Goal: Task Accomplishment & Management: Manage account settings

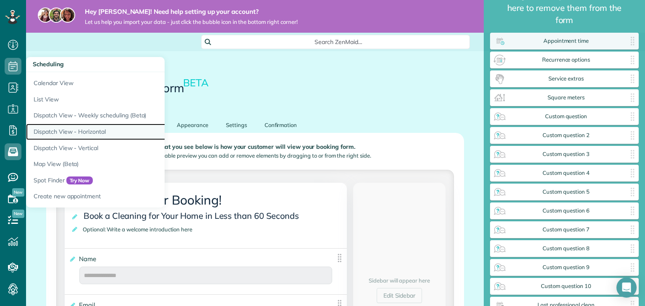
click at [71, 130] on link "Dispatch View - Horizontal" at bounding box center [131, 132] width 210 height 16
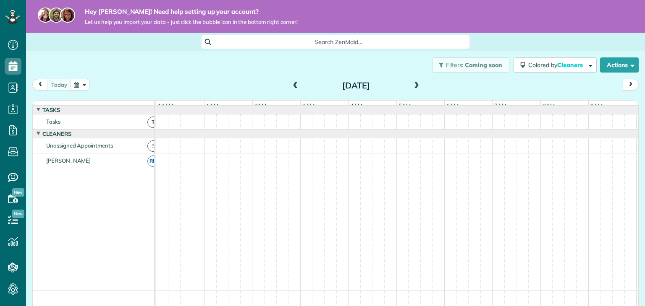
scroll to position [0, 288]
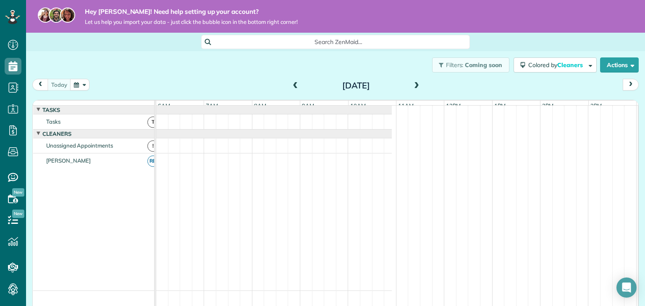
click at [147, 151] on span "!" at bounding box center [152, 146] width 11 height 11
click at [147, 167] on span "RD" at bounding box center [152, 161] width 11 height 11
click at [292, 84] on span at bounding box center [295, 86] width 9 height 8
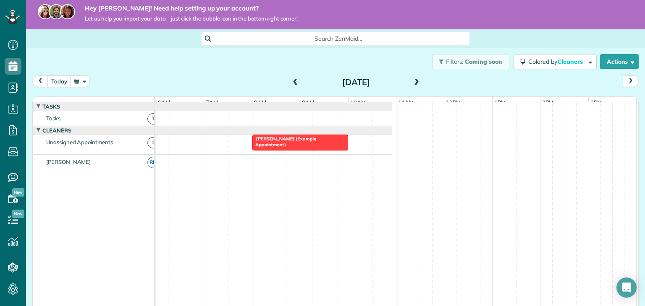
scroll to position [0, 0]
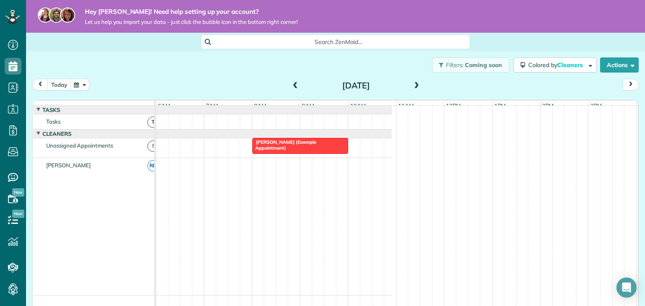
click at [293, 86] on span at bounding box center [295, 86] width 9 height 8
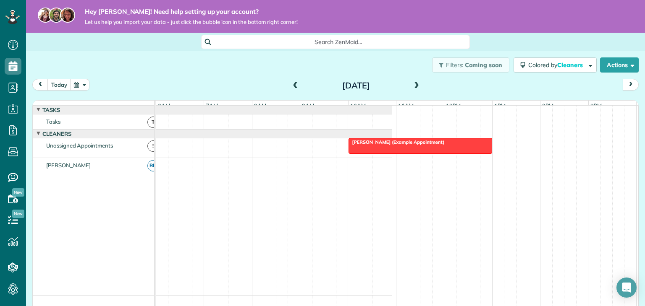
click at [293, 86] on span at bounding box center [295, 86] width 9 height 8
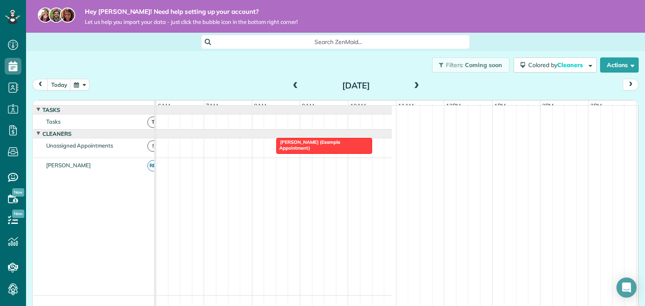
click at [293, 86] on span at bounding box center [295, 86] width 9 height 8
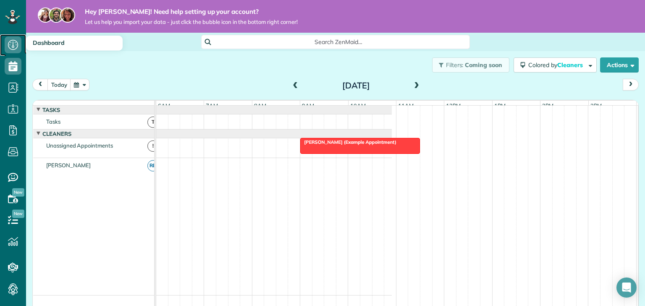
click at [7, 44] on icon at bounding box center [13, 45] width 17 height 17
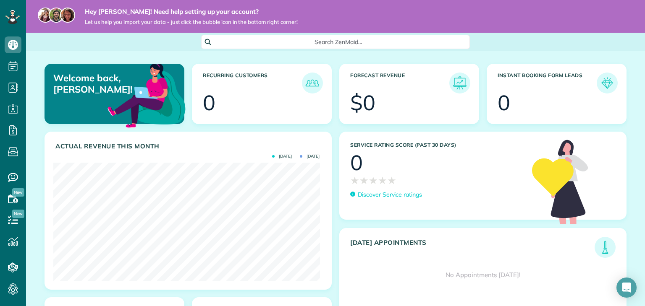
scroll to position [67, 0]
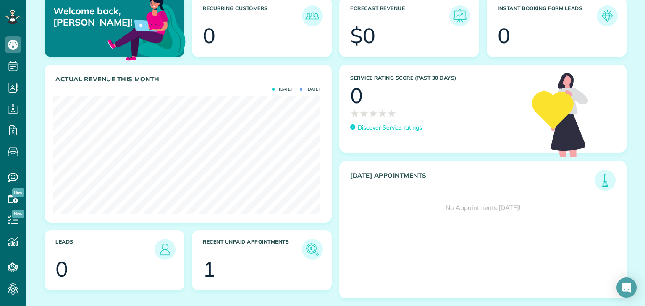
click at [259, 259] on section "1" at bounding box center [262, 269] width 118 height 21
drag, startPoint x: 210, startPoint y: 271, endPoint x: 275, endPoint y: 259, distance: 66.5
click at [217, 270] on section "1" at bounding box center [262, 269] width 118 height 21
click at [309, 246] on img at bounding box center [312, 249] width 19 height 19
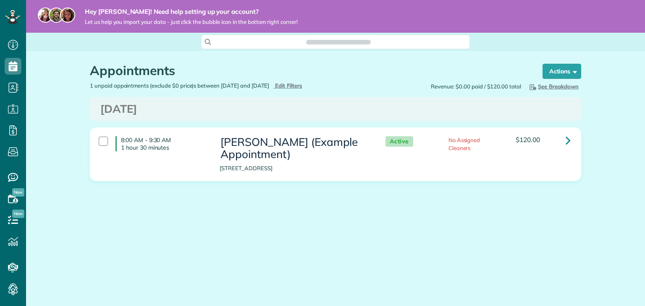
scroll to position [4, 4]
click at [574, 67] on button "Actions" at bounding box center [561, 71] width 39 height 15
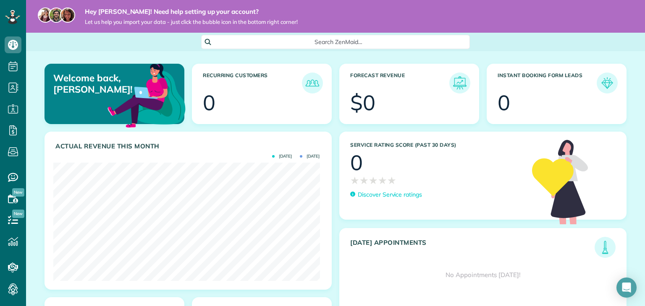
click at [530, 103] on div at bounding box center [564, 104] width 102 height 21
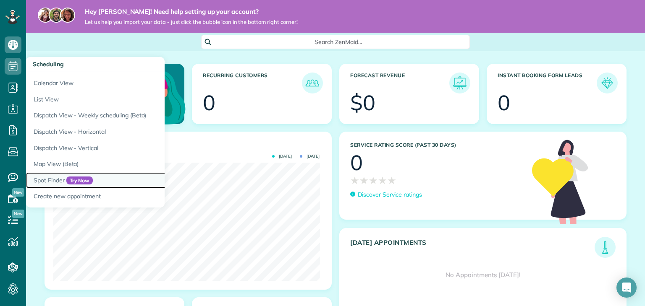
click at [58, 178] on link "Spot Finder Try Now" at bounding box center [131, 181] width 210 height 16
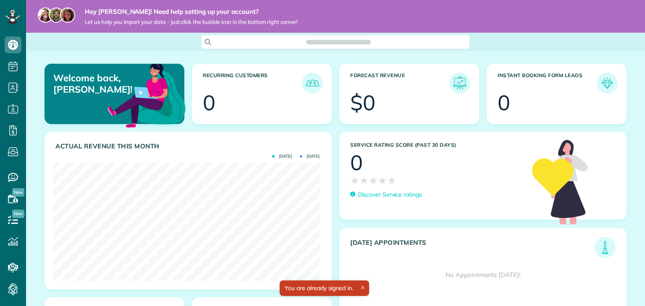
scroll to position [118, 266]
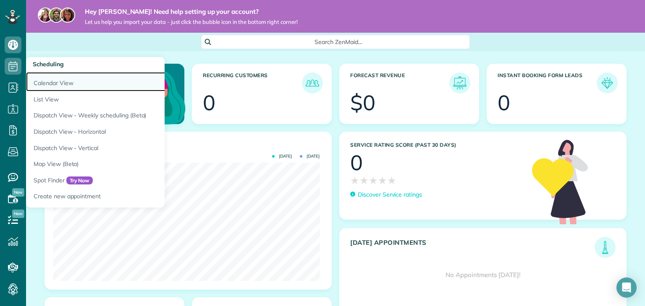
click at [65, 84] on link "Calendar View" at bounding box center [131, 81] width 210 height 19
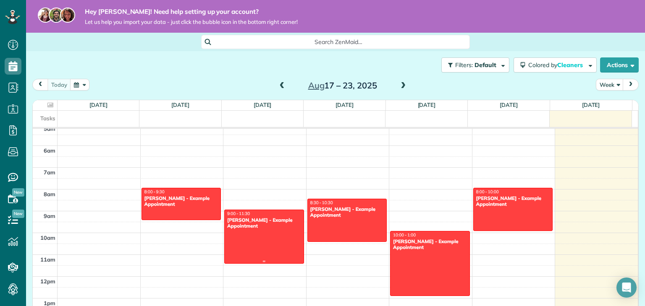
scroll to position [110, 0]
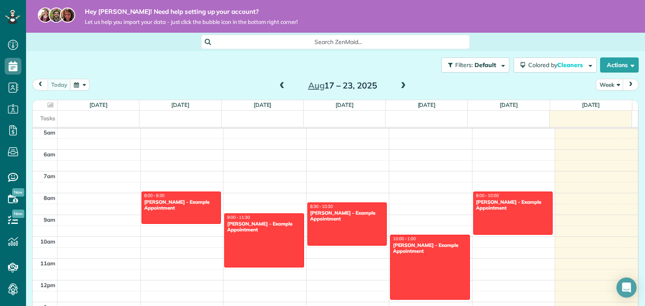
click at [398, 86] on span at bounding box center [402, 86] width 9 height 8
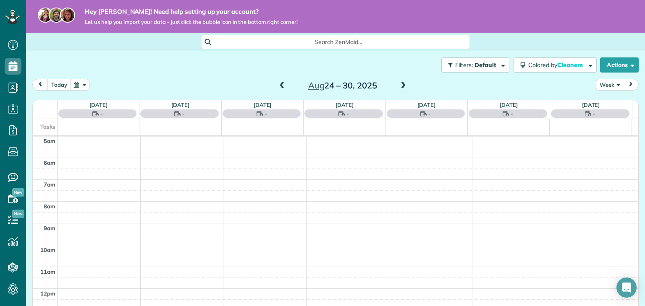
scroll to position [152, 0]
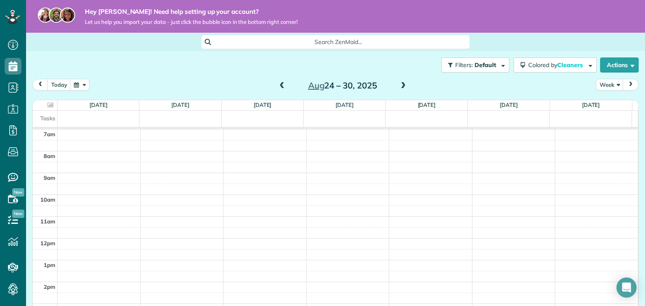
click at [399, 87] on span at bounding box center [402, 86] width 9 height 8
click at [278, 84] on span at bounding box center [282, 86] width 9 height 8
click at [398, 89] on span at bounding box center [402, 86] width 9 height 8
click at [278, 88] on span at bounding box center [282, 86] width 9 height 8
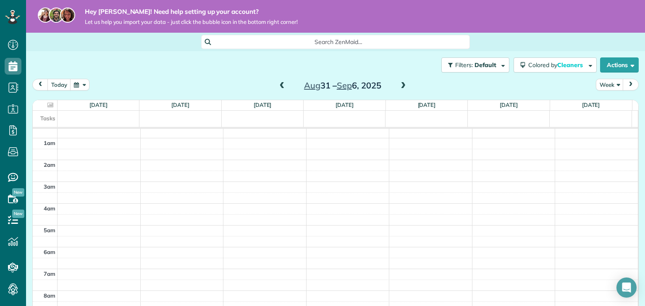
scroll to position [152, 0]
click at [398, 90] on span at bounding box center [402, 86] width 9 height 13
click at [398, 91] on span at bounding box center [402, 86] width 9 height 13
click at [399, 87] on span at bounding box center [402, 86] width 9 height 8
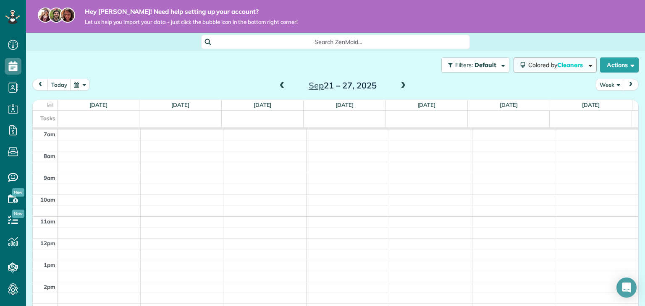
click at [587, 66] on button "Colored by Cleaners" at bounding box center [554, 65] width 83 height 15
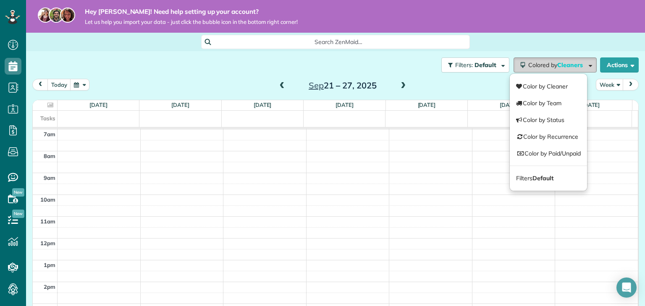
click at [586, 66] on span "button" at bounding box center [589, 65] width 6 height 6
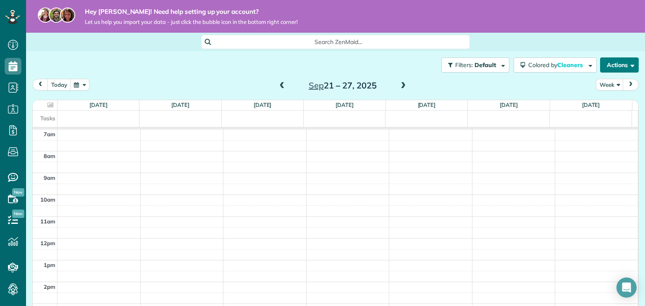
click at [620, 64] on button "Actions" at bounding box center [619, 65] width 39 height 15
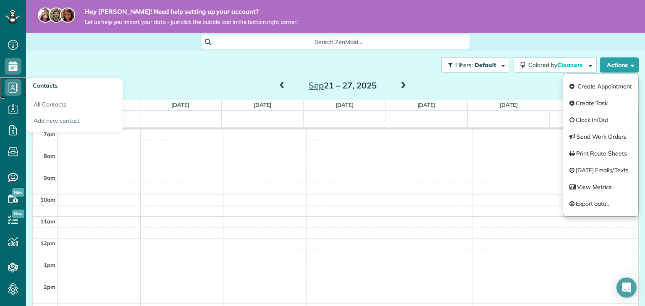
click at [17, 89] on use at bounding box center [14, 88] width 10 height 10
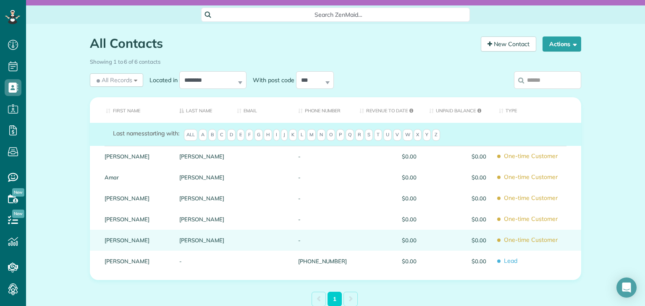
scroll to position [81, 0]
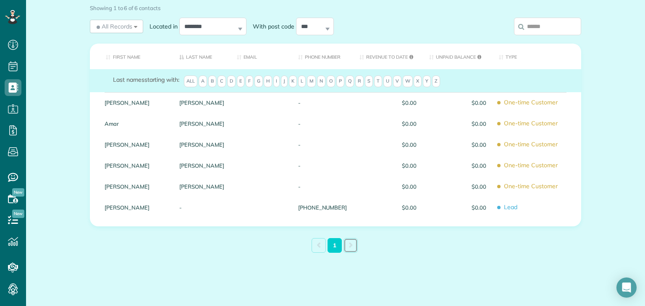
click at [346, 240] on link at bounding box center [350, 245] width 14 height 15
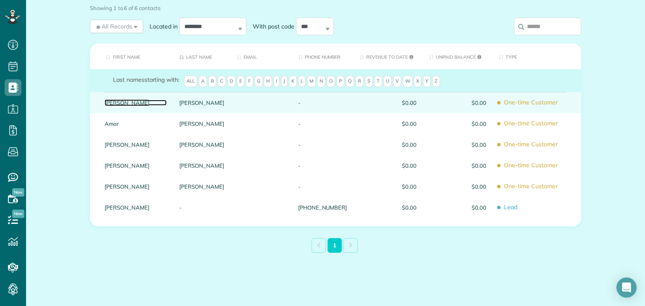
click at [105, 102] on link "Carolyn" at bounding box center [136, 103] width 62 height 6
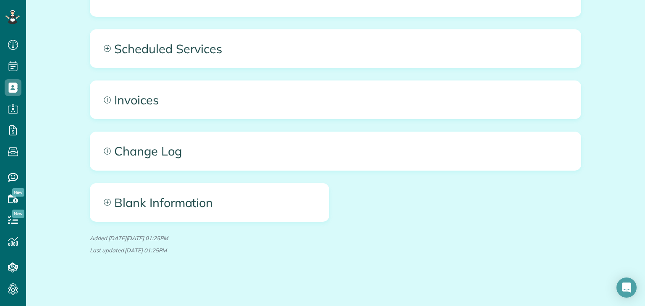
scroll to position [402, 0]
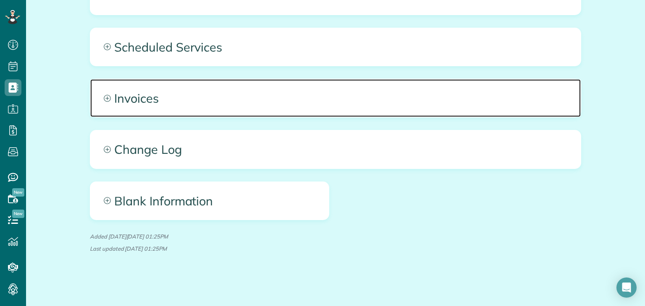
click at [99, 97] on span "Invoices" at bounding box center [335, 98] width 490 height 38
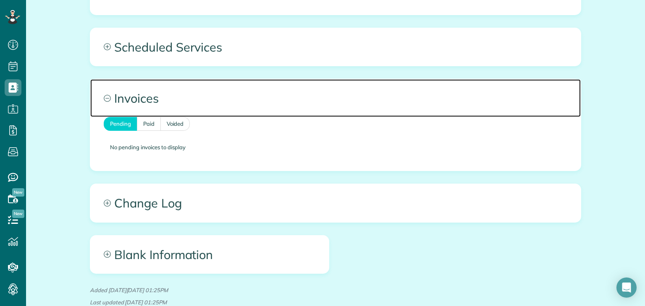
click at [100, 99] on span "Invoices" at bounding box center [335, 98] width 490 height 38
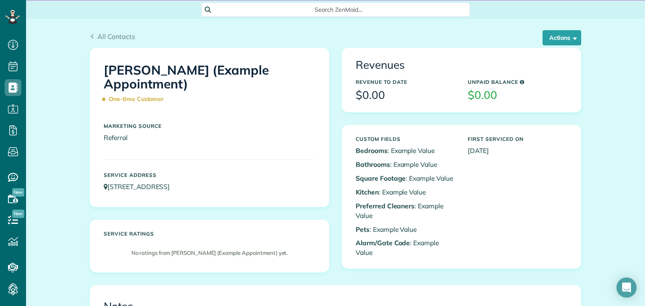
scroll to position [0, 0]
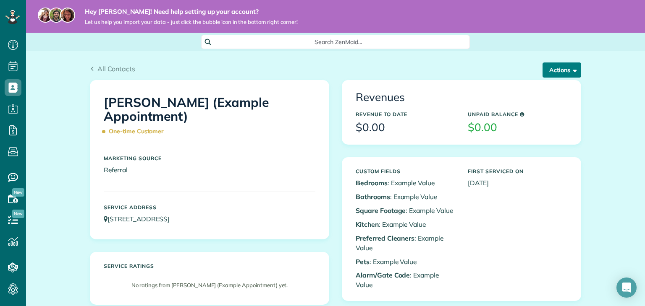
click at [562, 74] on button "Actions" at bounding box center [561, 70] width 39 height 15
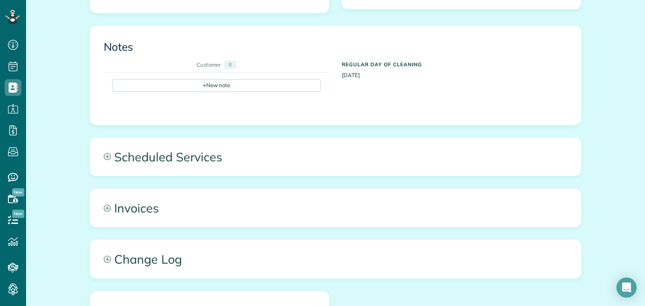
scroll to position [294, 0]
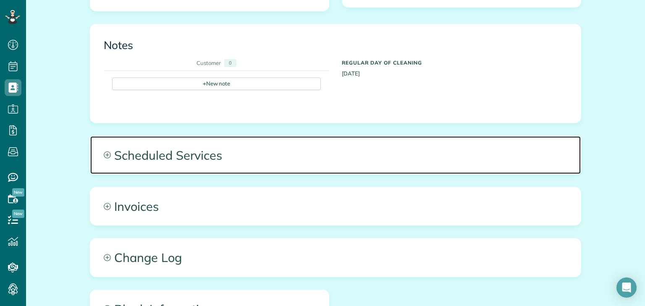
click at [107, 159] on span "Scheduled Services" at bounding box center [335, 155] width 490 height 38
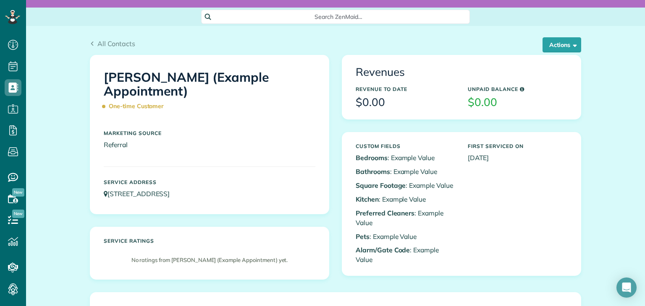
scroll to position [0, 0]
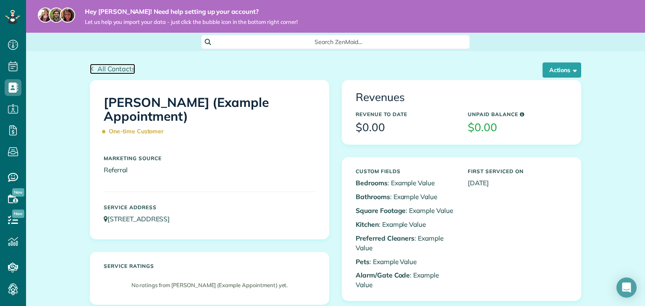
click at [99, 69] on span "All Contacts" at bounding box center [116, 69] width 38 height 8
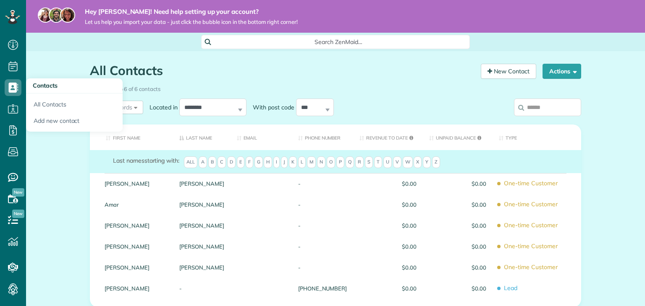
scroll to position [4, 4]
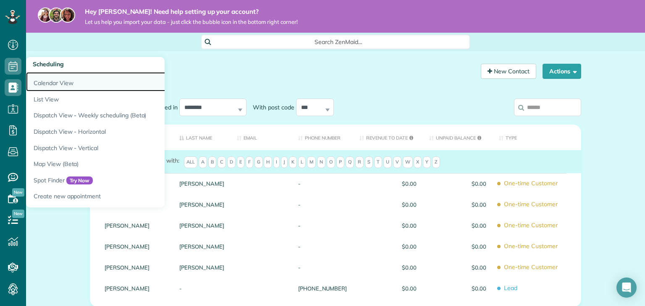
click at [56, 83] on link "Calendar View" at bounding box center [131, 81] width 210 height 19
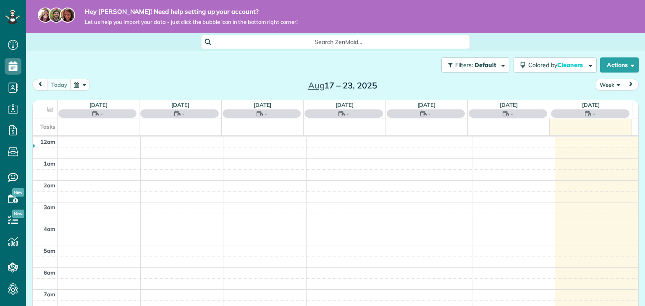
scroll to position [152, 0]
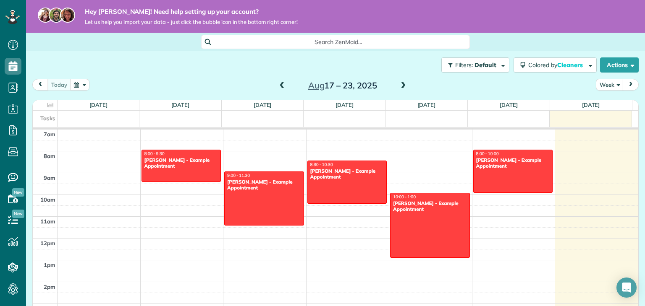
click at [339, 179] on div "Sharon Tinberg - Example Appointment" at bounding box center [347, 174] width 75 height 12
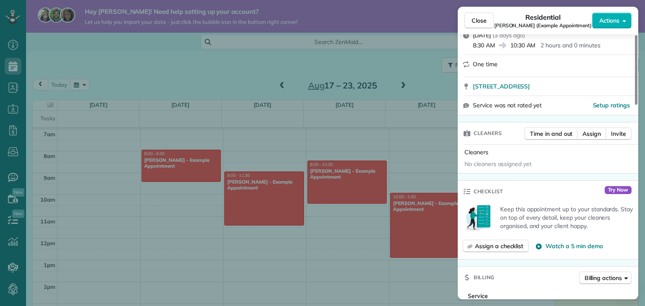
scroll to position [170, 0]
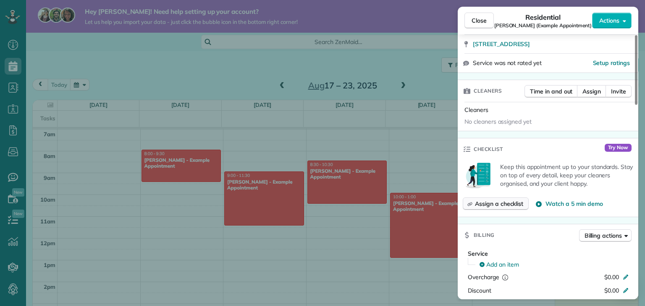
click at [502, 202] on span "Assign a checklist" at bounding box center [499, 204] width 48 height 8
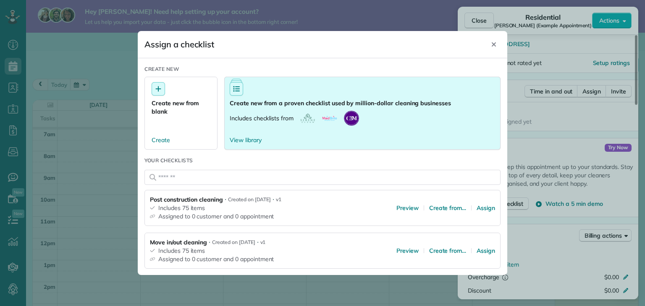
click at [269, 115] on p "Includes checklists from" at bounding box center [262, 118] width 64 height 8
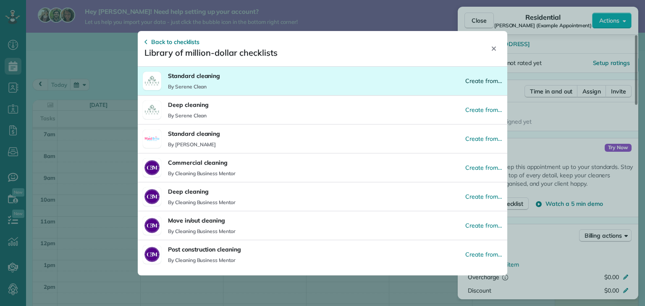
click at [474, 78] on div "Create from…" at bounding box center [483, 81] width 37 height 8
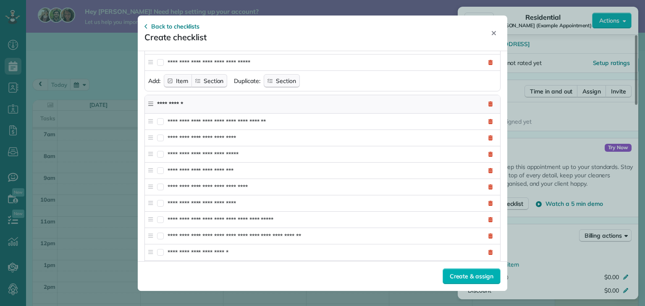
scroll to position [1637, 0]
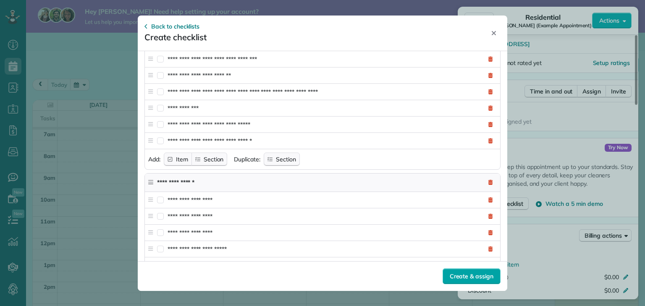
click at [471, 281] on div "Create & assign" at bounding box center [472, 277] width 58 height 16
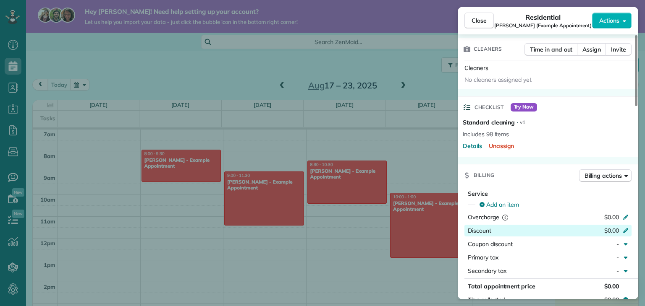
scroll to position [255, 0]
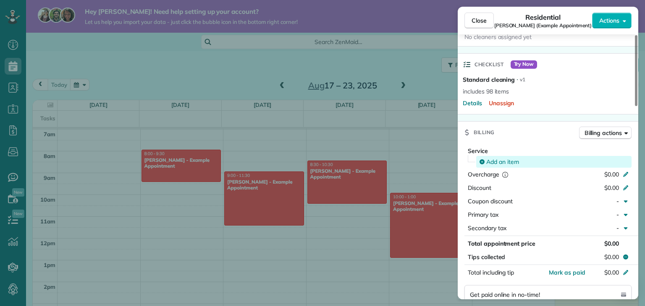
click at [493, 162] on span "Add an item" at bounding box center [502, 162] width 33 height 8
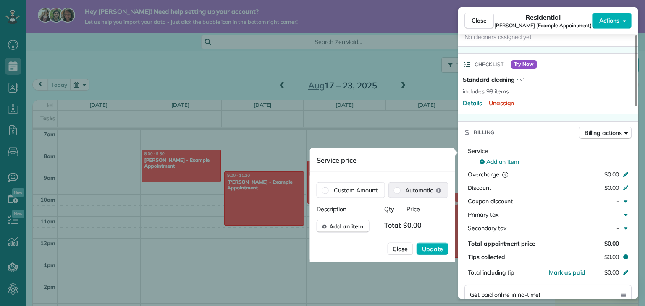
click at [406, 192] on span "Automatic" at bounding box center [419, 190] width 28 height 8
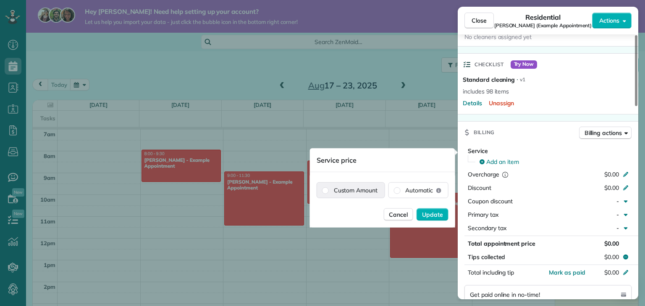
click at [366, 195] on label "Custom Amount" at bounding box center [351, 190] width 68 height 15
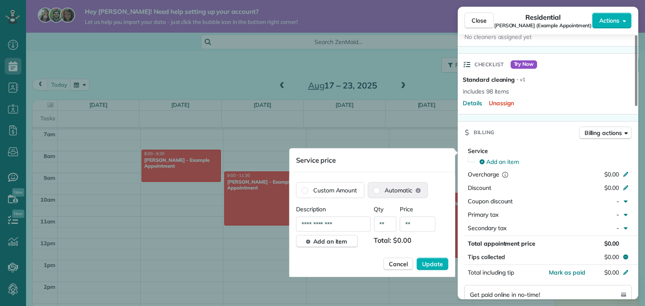
click at [417, 195] on label "Automatic" at bounding box center [398, 190] width 60 height 15
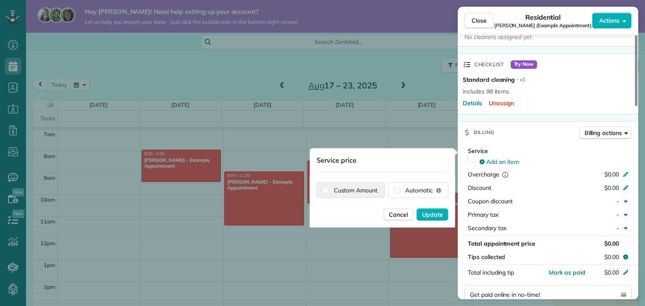
click at [376, 190] on label "Custom Amount" at bounding box center [351, 190] width 68 height 15
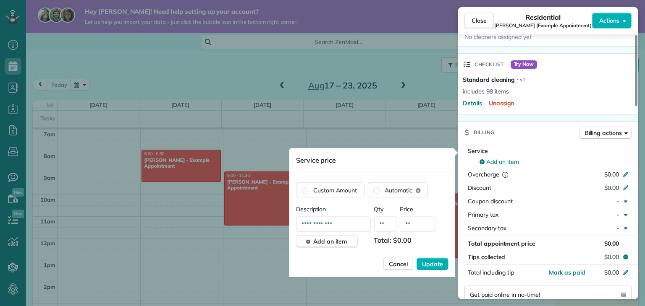
click at [341, 228] on input "**********" at bounding box center [333, 224] width 75 height 15
drag, startPoint x: 341, startPoint y: 227, endPoint x: 259, endPoint y: 228, distance: 81.0
click at [259, 0] on div "Close Residential Sharon Tinberg (Example Appointment) Actions Status Active Sh…" at bounding box center [322, 0] width 645 height 0
type input "*"
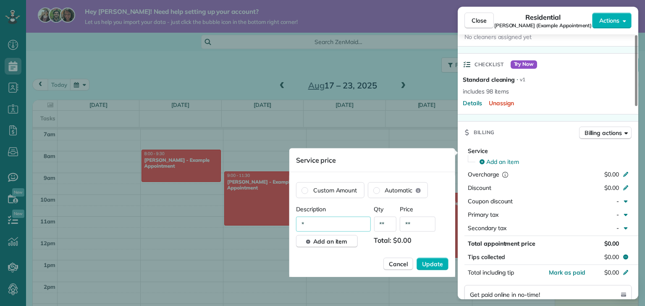
click at [311, 227] on input "*" at bounding box center [333, 224] width 75 height 15
type input "**********"
click at [354, 248] on div "**********" at bounding box center [372, 241] width 152 height 72
click at [350, 245] on button "Add an item" at bounding box center [327, 242] width 62 height 13
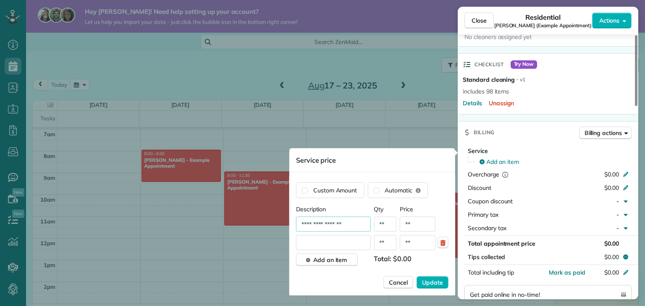
click at [343, 246] on input "text" at bounding box center [333, 243] width 75 height 15
type input "**********"
click at [419, 222] on input "**" at bounding box center [418, 224] width 36 height 15
type input "****"
click at [411, 244] on input "**" at bounding box center [418, 243] width 36 height 15
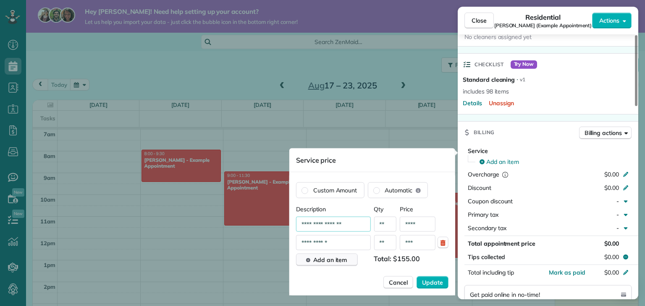
type input "***"
click at [340, 258] on span "Add an item" at bounding box center [330, 260] width 34 height 8
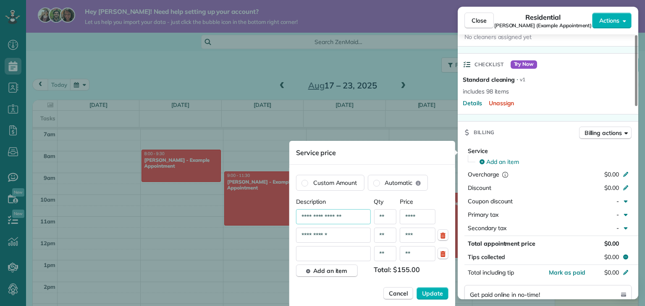
click at [326, 251] on input "text" at bounding box center [333, 253] width 75 height 15
type input "*"
type input "******"
click at [331, 232] on input "**********" at bounding box center [333, 235] width 75 height 15
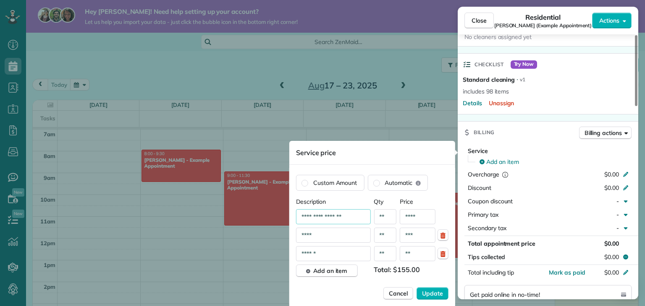
type input "****"
click at [333, 259] on input "******" at bounding box center [333, 253] width 75 height 15
type input "**********"
click at [338, 236] on input "****" at bounding box center [333, 235] width 75 height 15
type input "**********"
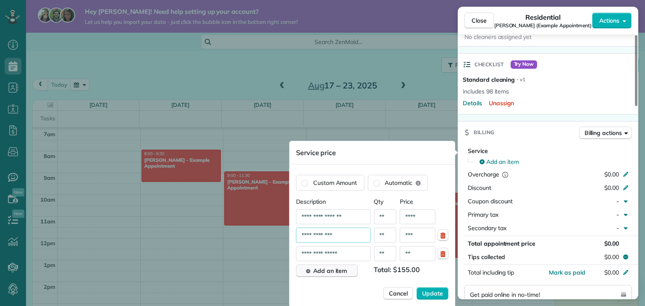
click at [334, 271] on span "Add an item" at bounding box center [330, 271] width 34 height 8
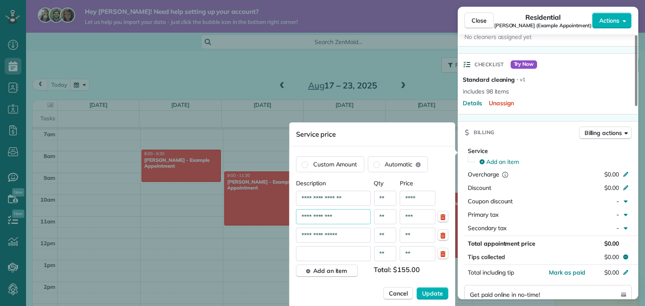
click at [317, 250] on input "text" at bounding box center [333, 253] width 75 height 15
type input "*"
type input "**********"
click at [410, 254] on input "**" at bounding box center [418, 253] width 36 height 15
click at [413, 237] on input "**" at bounding box center [418, 235] width 36 height 15
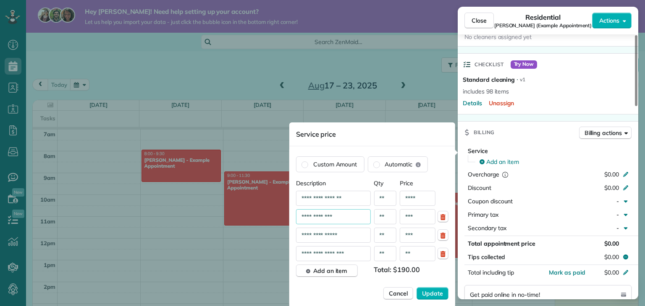
type input "***"
click at [409, 259] on input "**" at bounding box center [418, 253] width 36 height 15
type input "***"
click at [431, 290] on span "Update" at bounding box center [432, 294] width 21 height 8
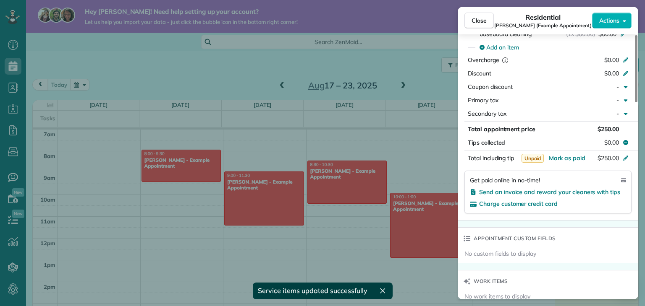
scroll to position [381, 0]
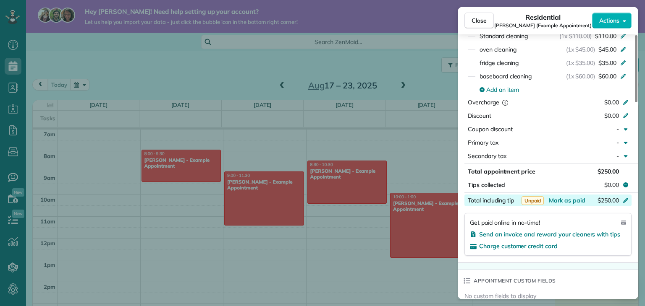
click at [625, 200] on icon at bounding box center [625, 199] width 7 height 7
click at [624, 202] on div "Hit ENTER to save *******" at bounding box center [609, 201] width 44 height 12
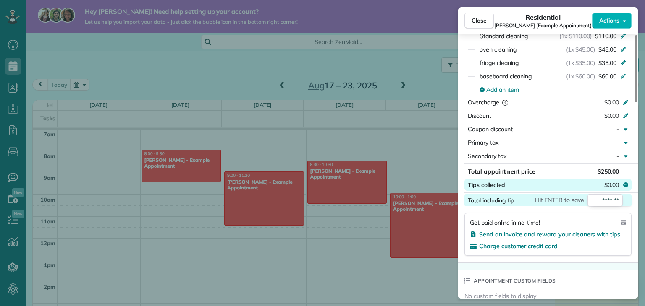
click at [574, 189] on button "Tips collected $0.00" at bounding box center [547, 185] width 167 height 12
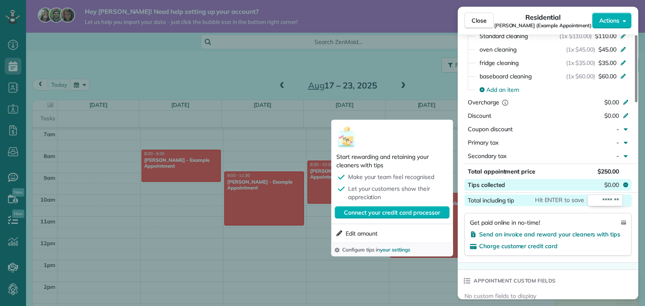
click at [620, 187] on div "$0.00" at bounding box center [617, 185] width 27 height 8
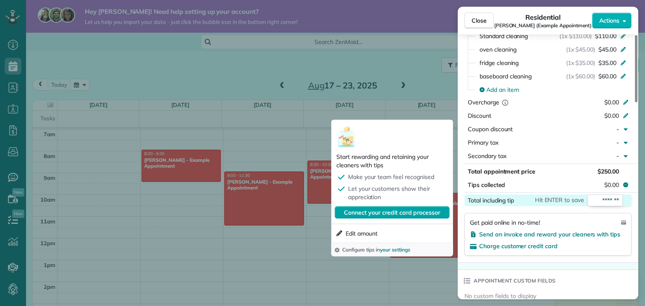
click at [404, 211] on span "Connect your credit card processor" at bounding box center [392, 213] width 96 height 8
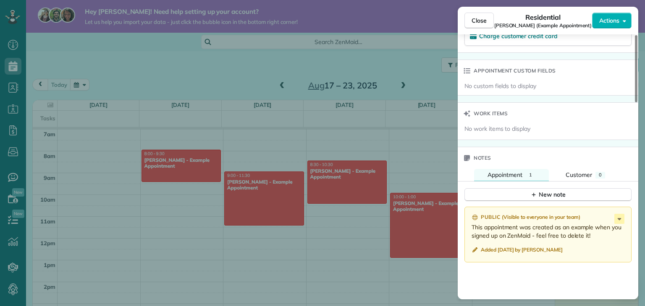
scroll to position [507, 0]
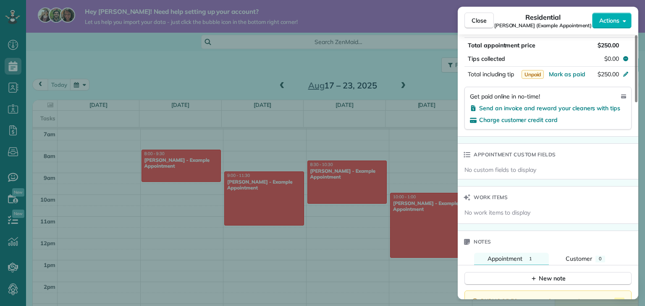
click at [484, 209] on div "Work items" at bounding box center [485, 198] width 55 height 22
click at [483, 217] on span "No work items to display" at bounding box center [497, 213] width 66 height 8
click at [466, 200] on icon at bounding box center [467, 197] width 7 height 7
click at [523, 206] on div "Work items" at bounding box center [548, 198] width 181 height 22
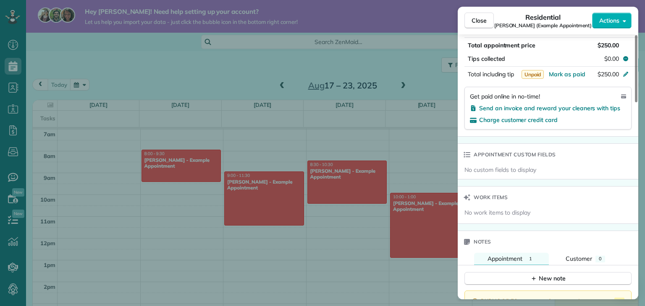
click at [485, 214] on span "No work items to display" at bounding box center [497, 213] width 66 height 8
drag, startPoint x: 487, startPoint y: 216, endPoint x: 495, endPoint y: 217, distance: 8.1
click at [489, 216] on span "No work items to display" at bounding box center [497, 213] width 66 height 8
drag, startPoint x: 495, startPoint y: 217, endPoint x: 534, endPoint y: 215, distance: 39.1
click at [509, 215] on span "No work items to display" at bounding box center [497, 213] width 66 height 8
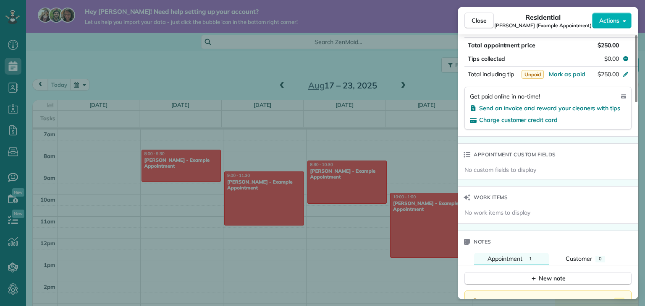
click at [534, 215] on div "No work items to display" at bounding box center [548, 213] width 169 height 8
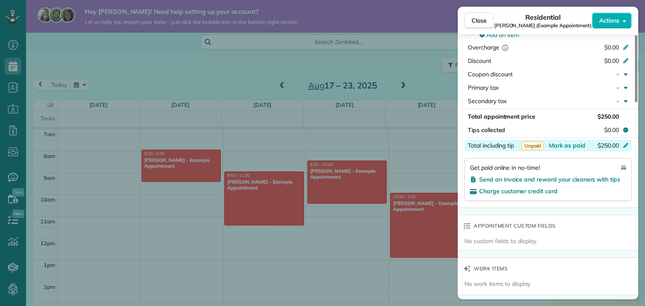
scroll to position [456, 0]
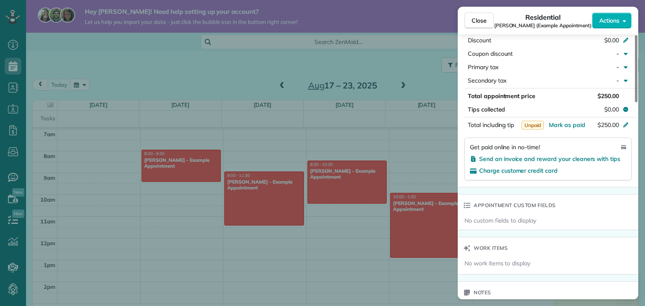
click at [465, 209] on icon at bounding box center [467, 205] width 7 height 7
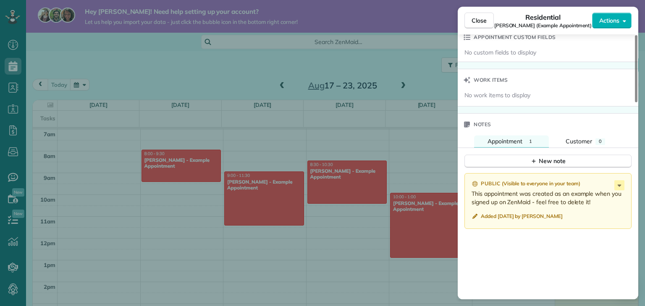
scroll to position [626, 0]
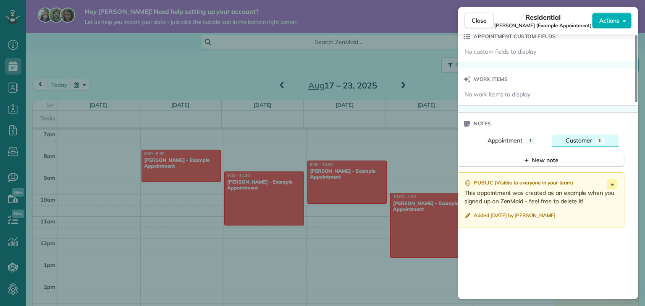
click at [592, 145] on div "Customer" at bounding box center [579, 140] width 26 height 8
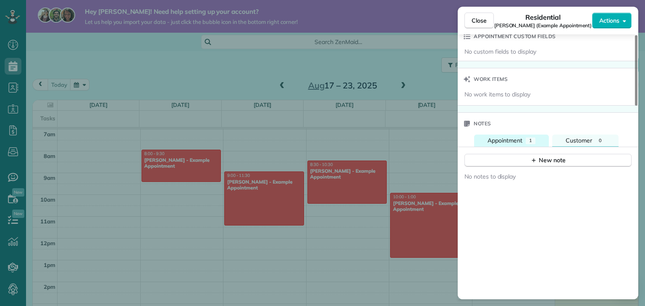
click at [498, 143] on span "Appointment" at bounding box center [504, 141] width 35 height 8
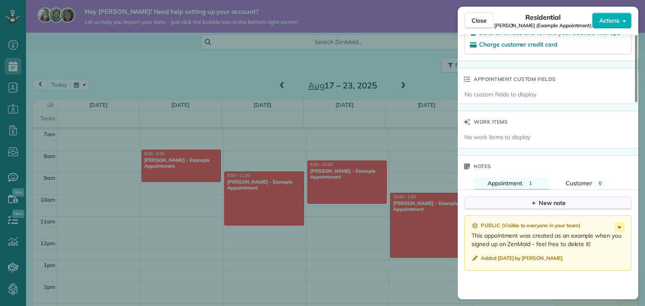
scroll to position [540, 0]
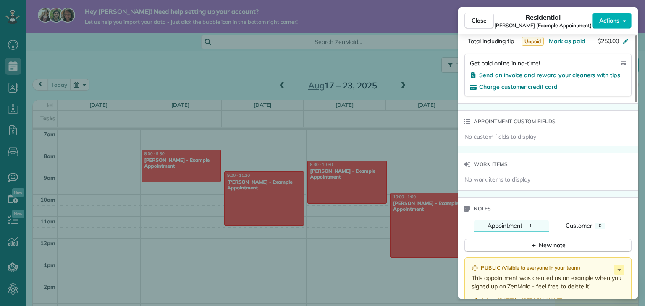
click at [492, 184] on span "No work items to display" at bounding box center [497, 180] width 66 height 8
click at [469, 168] on icon at bounding box center [467, 164] width 7 height 7
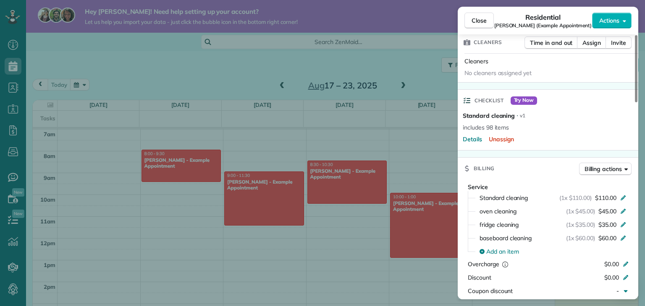
scroll to position [162, 0]
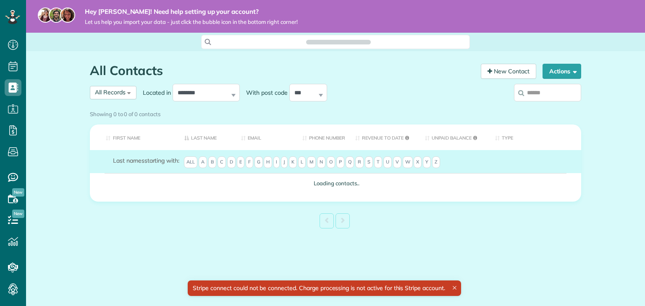
scroll to position [4, 4]
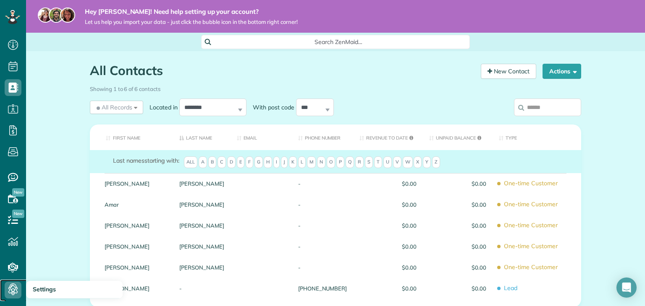
click at [14, 287] on use at bounding box center [13, 291] width 10 height 10
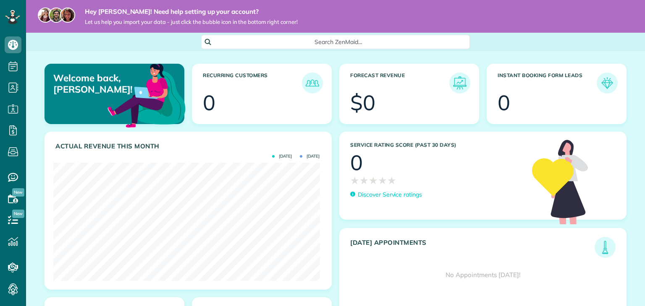
scroll to position [118, 266]
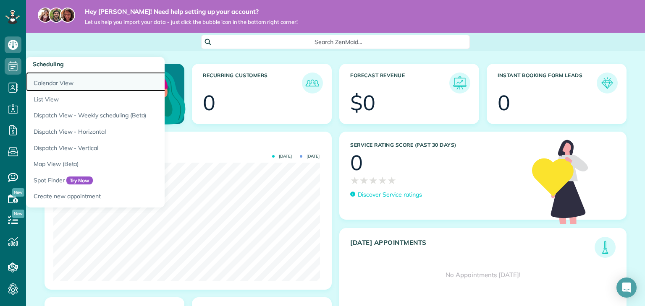
click at [55, 85] on link "Calendar View" at bounding box center [131, 81] width 210 height 19
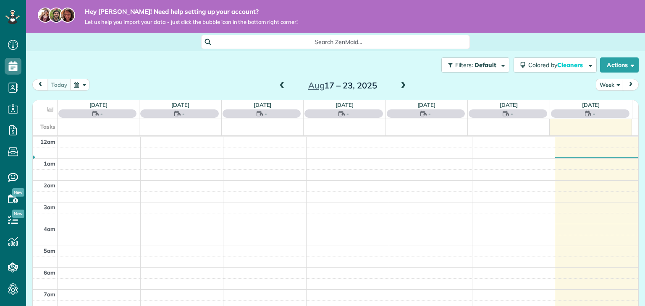
scroll to position [152, 0]
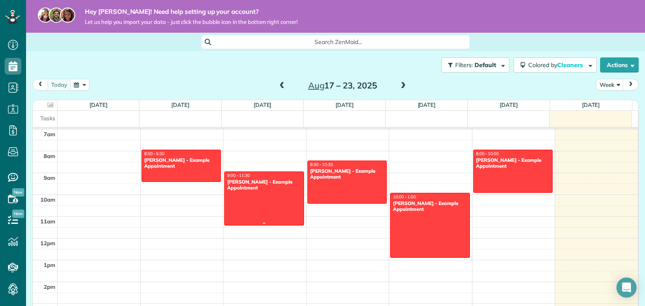
click at [272, 202] on div at bounding box center [264, 198] width 79 height 53
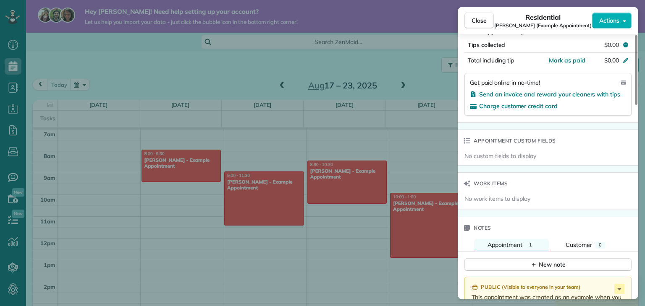
scroll to position [546, 0]
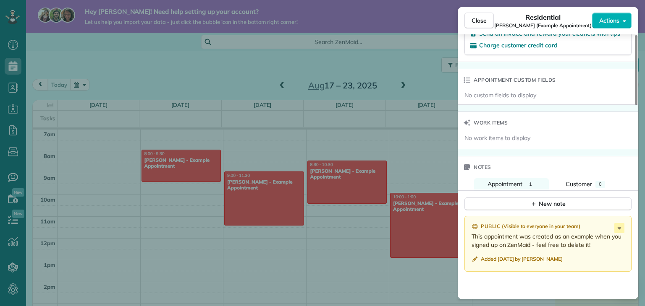
click at [492, 138] on span "No work items to display" at bounding box center [497, 138] width 66 height 8
click at [480, 127] on span "Work items" at bounding box center [491, 123] width 34 height 8
click at [518, 134] on div "Work items" at bounding box center [548, 123] width 181 height 22
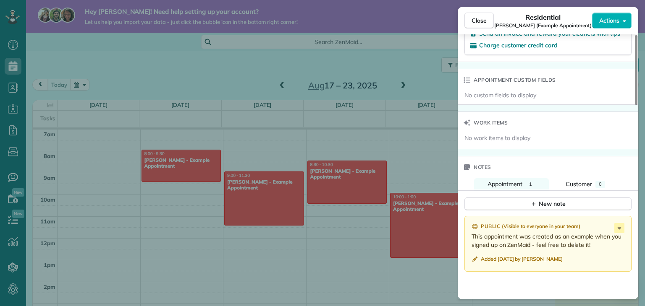
click at [495, 145] on div "No work items to display" at bounding box center [548, 141] width 181 height 15
click at [487, 134] on div "Work items" at bounding box center [485, 123] width 55 height 22
click at [479, 127] on span "Work items" at bounding box center [491, 123] width 34 height 8
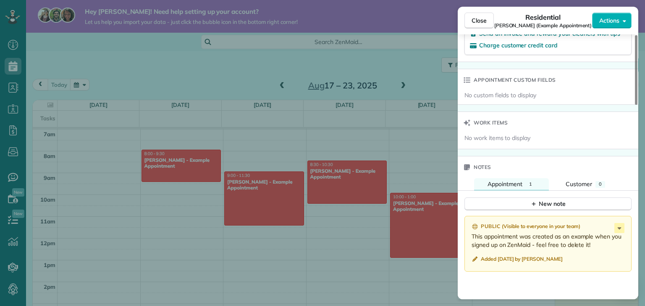
click at [479, 142] on span "No work items to display" at bounding box center [497, 138] width 66 height 8
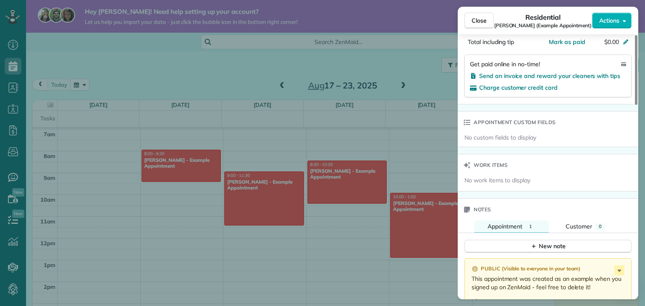
scroll to position [418, 0]
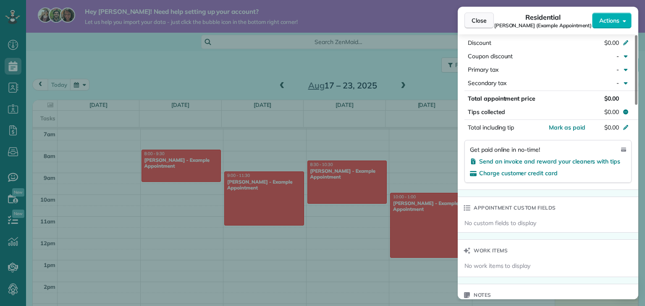
click at [474, 25] on button "Close" at bounding box center [478, 21] width 29 height 16
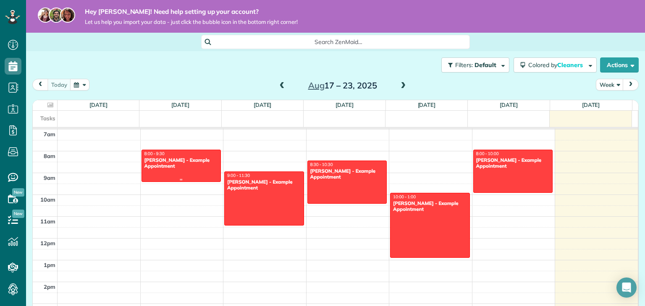
click at [186, 177] on div at bounding box center [181, 165] width 79 height 31
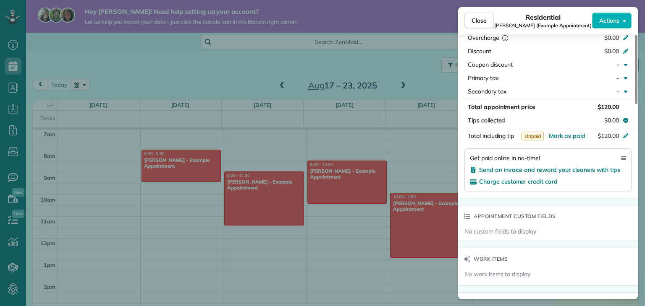
scroll to position [466, 0]
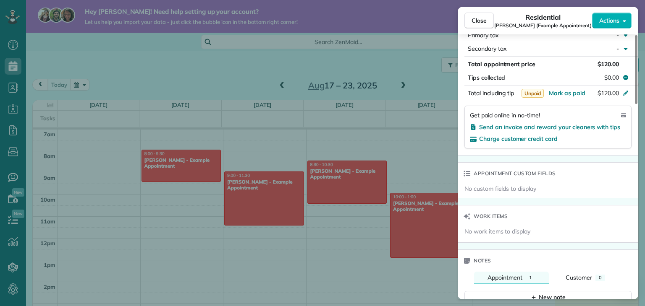
click at [472, 222] on div "Work items" at bounding box center [485, 217] width 55 height 22
click at [477, 242] on div "No work items to display" at bounding box center [548, 235] width 181 height 15
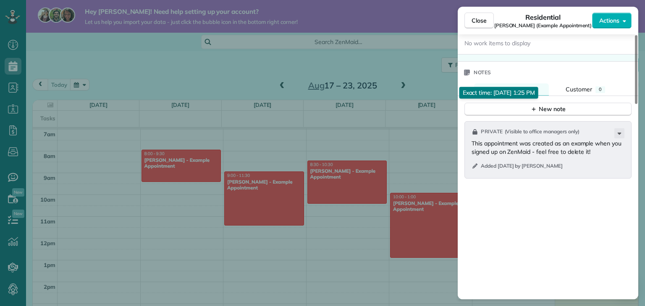
scroll to position [634, 0]
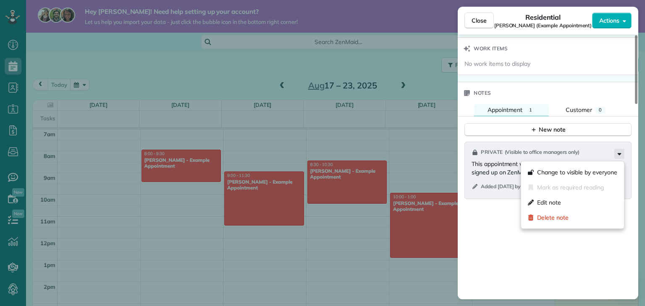
click at [617, 155] on icon at bounding box center [619, 154] width 10 height 10
click at [551, 170] on span "Change to visible by everyone" at bounding box center [577, 172] width 80 height 8
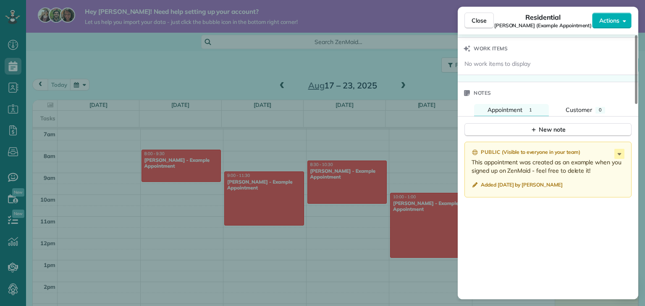
scroll to position [591, 0]
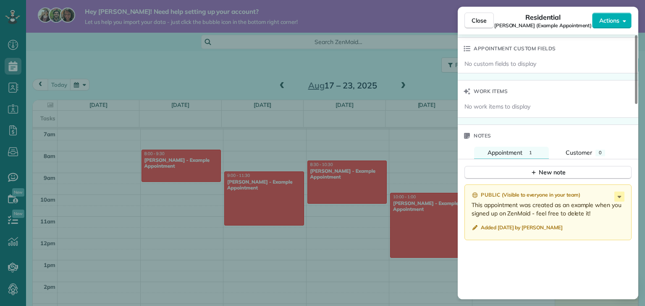
click at [608, 199] on div "Public ( Visible to everyone in your team )" at bounding box center [549, 196] width 155 height 8
click at [616, 200] on icon at bounding box center [619, 197] width 10 height 10
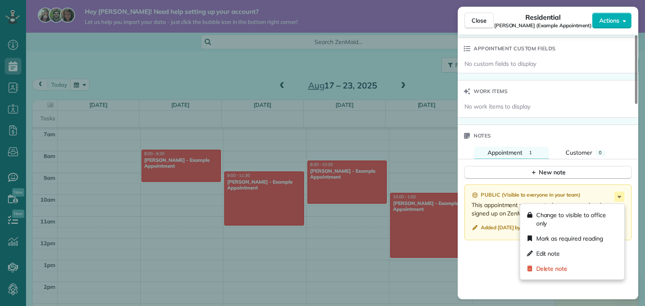
click at [521, 138] on div "Notes" at bounding box center [548, 136] width 181 height 22
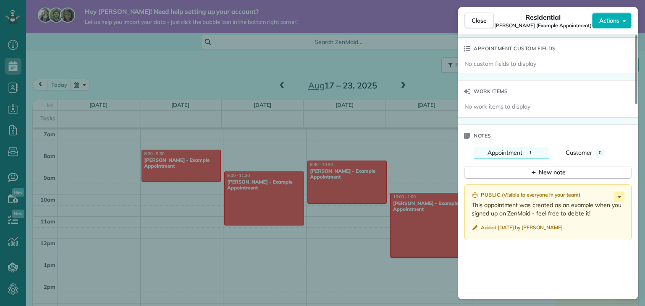
scroll to position [506, 0]
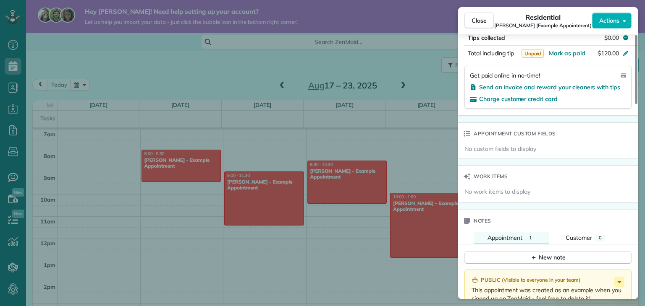
click at [502, 152] on span "No custom fields to display" at bounding box center [500, 149] width 72 height 8
click at [469, 136] on icon at bounding box center [467, 134] width 7 height 7
click at [470, 139] on div "Appointment custom fields" at bounding box center [509, 134] width 103 height 22
drag, startPoint x: 470, startPoint y: 139, endPoint x: 519, endPoint y: 155, distance: 51.3
click at [478, 144] on div "Appointment custom fields" at bounding box center [509, 134] width 103 height 22
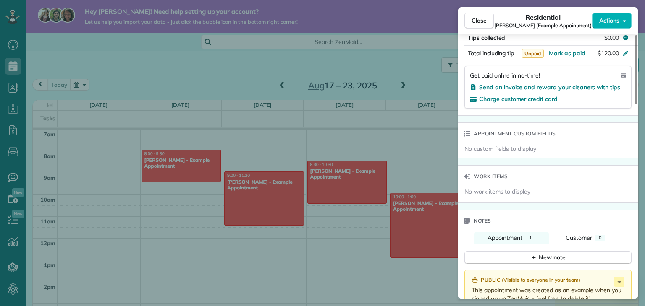
click at [519, 153] on span "No custom fields to display" at bounding box center [500, 149] width 72 height 8
drag, startPoint x: 520, startPoint y: 155, endPoint x: 529, endPoint y: 155, distance: 9.7
click at [524, 153] on span "No custom fields to display" at bounding box center [500, 149] width 72 height 8
click at [533, 153] on span "No custom fields to display" at bounding box center [500, 149] width 72 height 8
click at [543, 153] on div "No custom fields to display" at bounding box center [548, 149] width 169 height 8
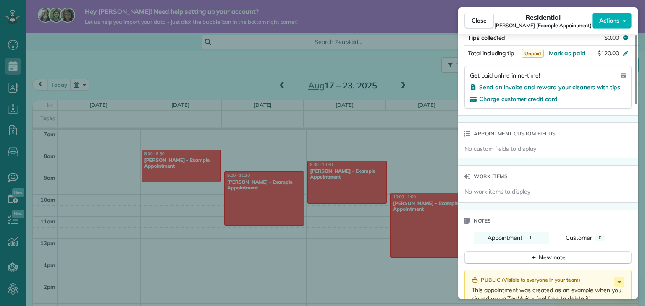
click at [499, 145] on div "Appointment custom fields" at bounding box center [509, 134] width 103 height 22
click at [501, 153] on span "No custom fields to display" at bounding box center [500, 149] width 72 height 8
click at [466, 136] on icon at bounding box center [467, 134] width 7 height 7
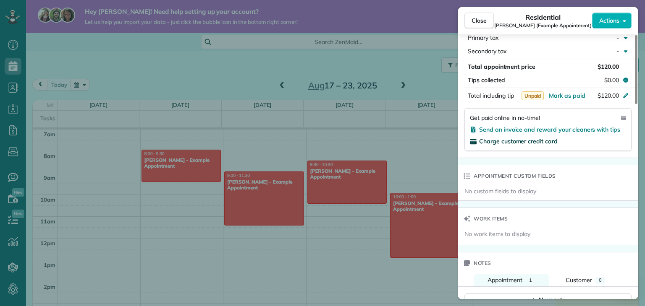
click at [534, 145] on span "Charge customer credit card" at bounding box center [518, 142] width 79 height 8
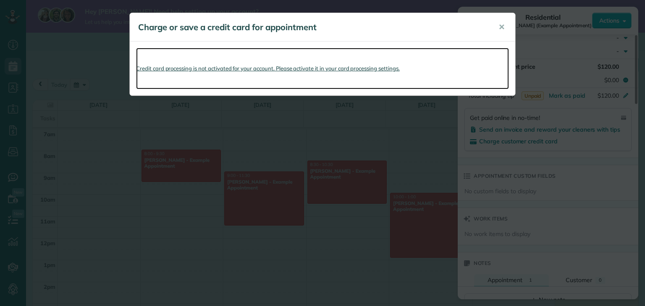
click at [244, 68] on link "Credit card processing is not activated for your account. Please activate it in…" at bounding box center [322, 69] width 373 height 42
